Goal: Task Accomplishment & Management: Use online tool/utility

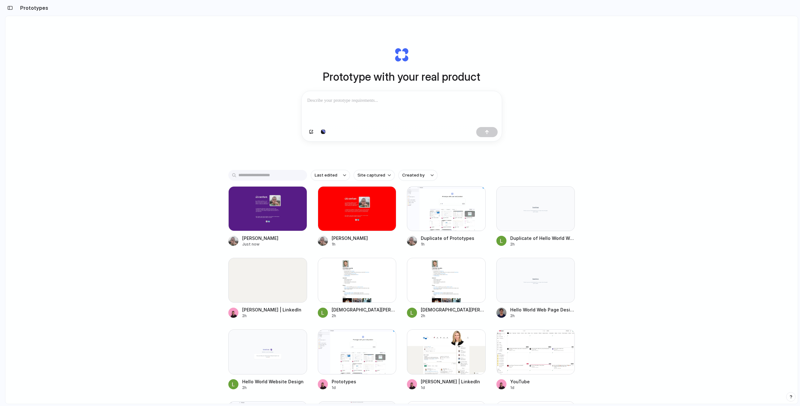
click at [125, 39] on div "Prototype with your real product Clone web app Clone screenshot Start from exis…" at bounding box center [401, 226] width 792 height 421
click at [647, 144] on div "Prototype with your real product * Clone web app Clone screenshot Start from ex…" at bounding box center [401, 226] width 792 height 421
click at [463, 116] on div "*" at bounding box center [402, 107] width 200 height 33
click at [687, 113] on div "Prototype with your real product Clone web app Clone screenshot Start from exis…" at bounding box center [401, 226] width 792 height 421
